Goal: Information Seeking & Learning: Learn about a topic

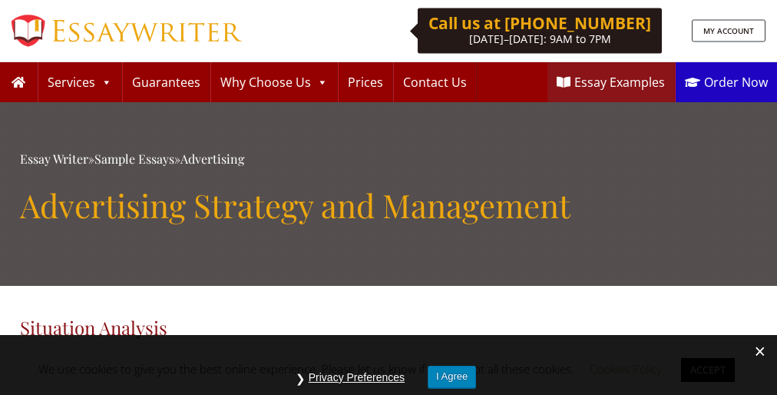
click at [389, 197] on h1 "Advertising Strategy and Management" at bounding box center [388, 205] width 737 height 38
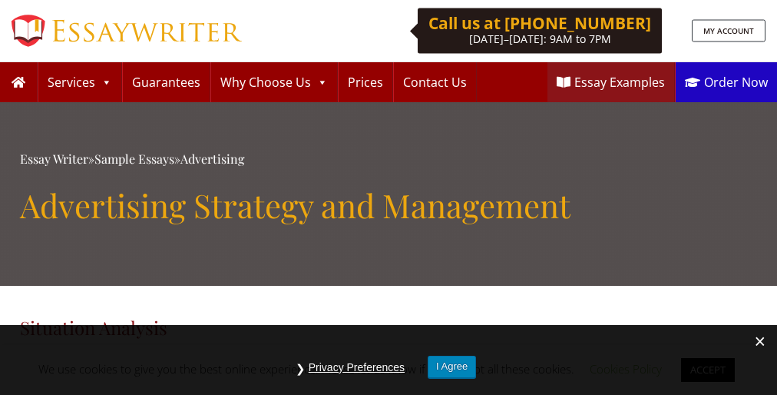
click at [389, 197] on h1 "Advertising Strategy and Management" at bounding box center [388, 205] width 737 height 38
click at [452, 366] on button "I Agree" at bounding box center [452, 367] width 48 height 22
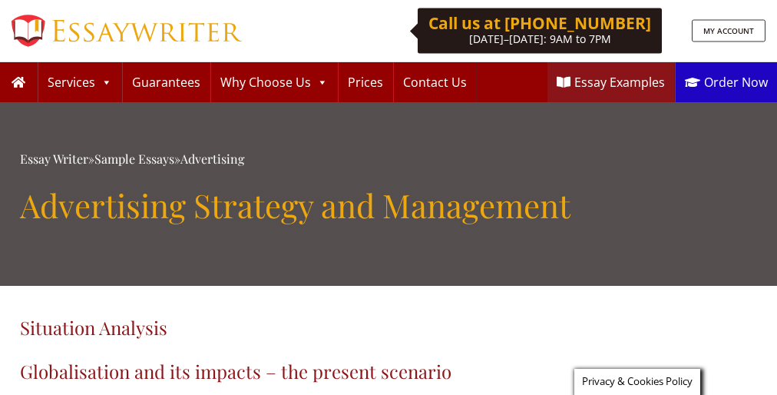
click at [389, 197] on h1 "Advertising Strategy and Management" at bounding box center [388, 205] width 737 height 38
click at [635, 382] on span "Privacy & Cookies Policy" at bounding box center [637, 381] width 111 height 14
